Goal: Transaction & Acquisition: Purchase product/service

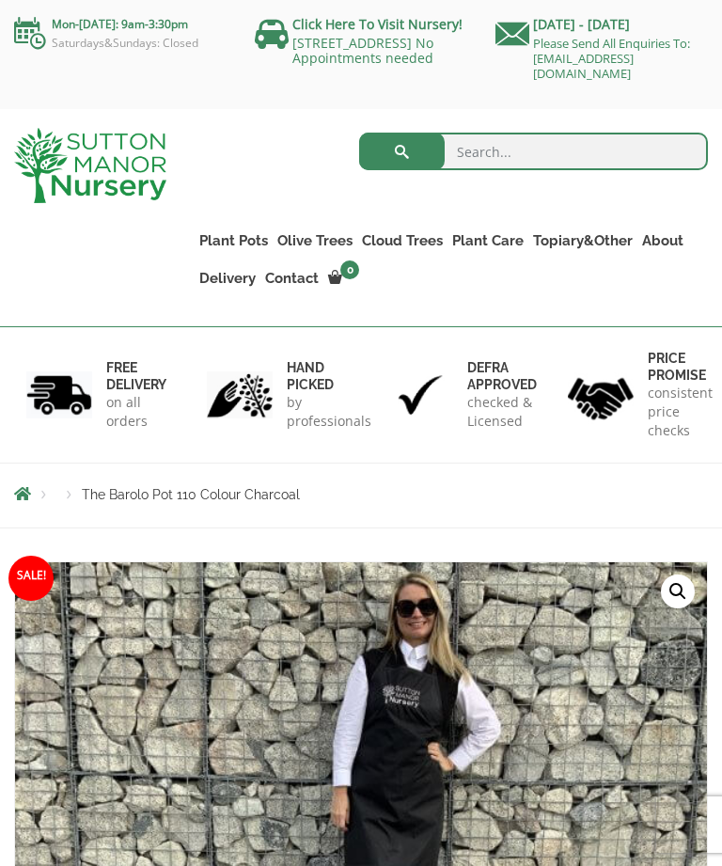
click at [0, 0] on link "Shallow Bowl Grande" at bounding box center [0, 0] width 0 height 0
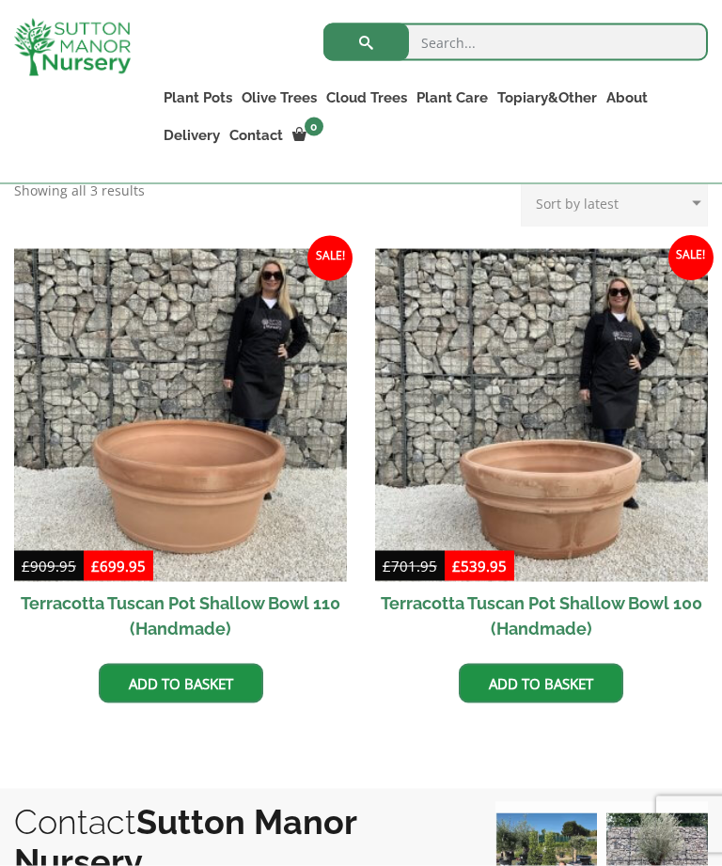
scroll to position [929, 0]
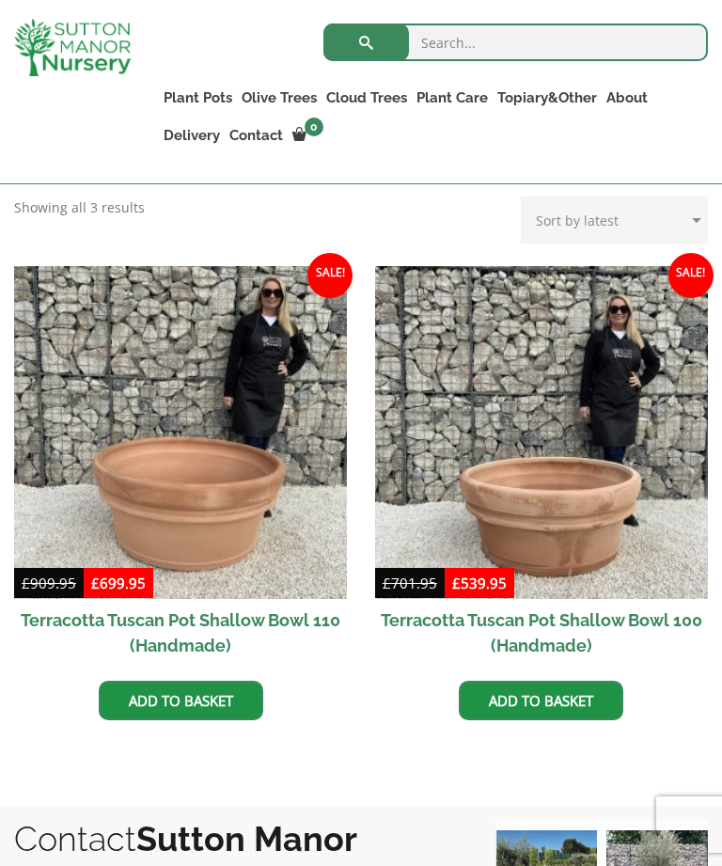
click at [548, 682] on link "Add to basket" at bounding box center [541, 699] width 164 height 39
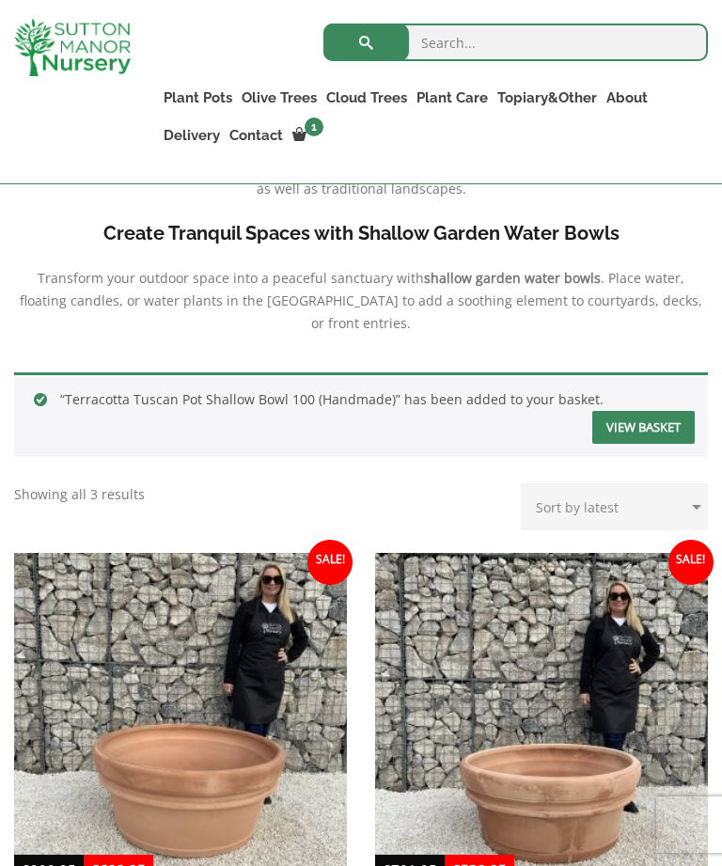
click at [0, 0] on link "Fibre Clay Pots" at bounding box center [0, 0] width 0 height 0
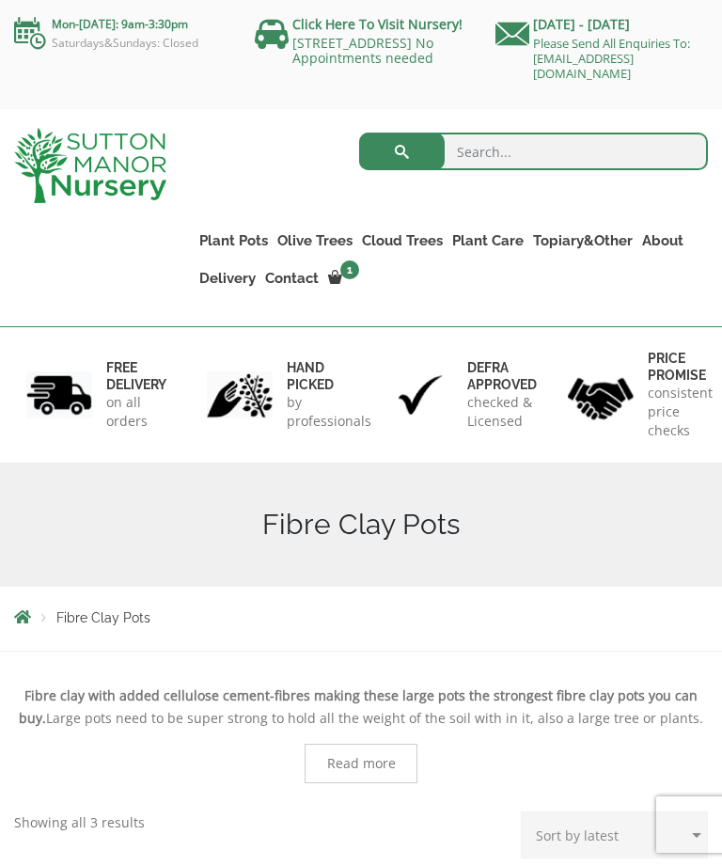
click at [671, 480] on div "Fibre Clay Pots" at bounding box center [361, 524] width 722 height 124
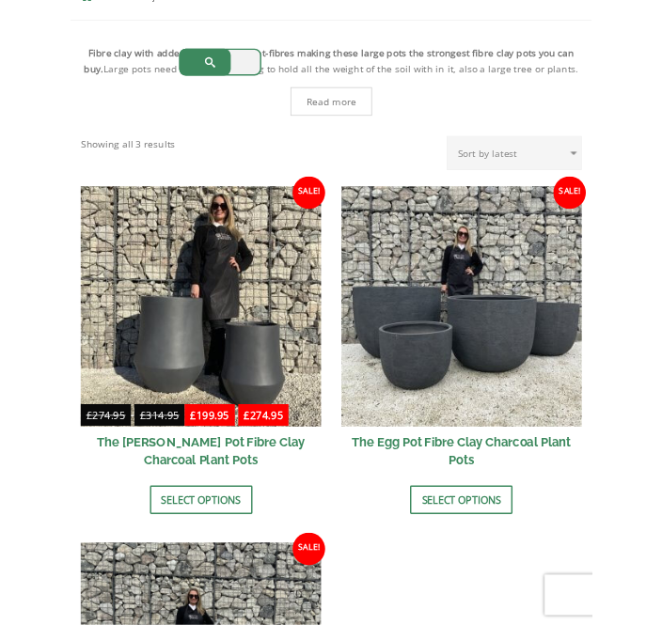
scroll to position [270, 0]
